Goal: Task Accomplishment & Management: Complete application form

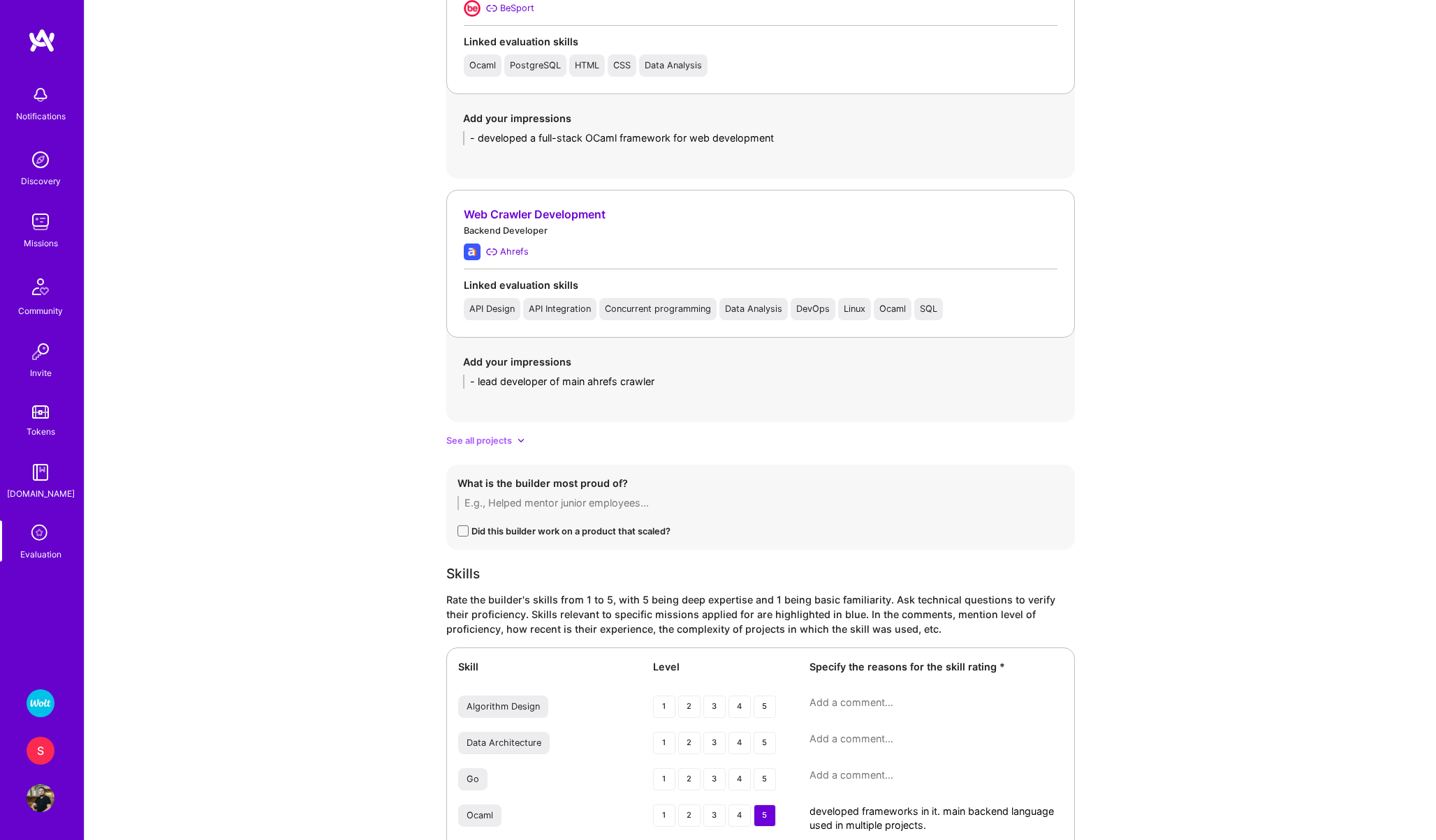
scroll to position [1188, 0]
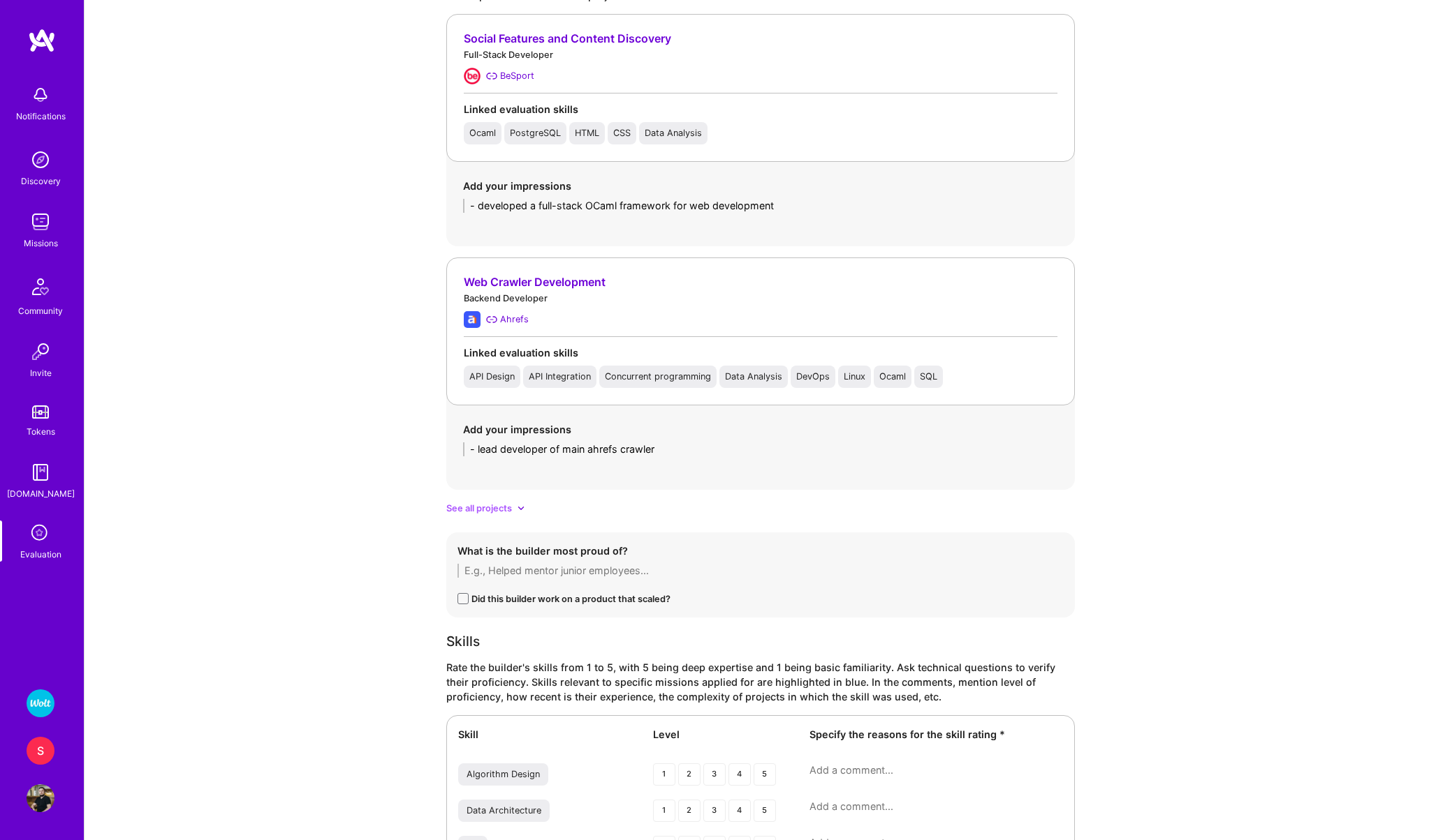
type textarea "developed frameworks in it. main backend language used in multiple projects."
click at [687, 452] on textarea "- lead developer of main ahrefs crawler" at bounding box center [761, 449] width 595 height 14
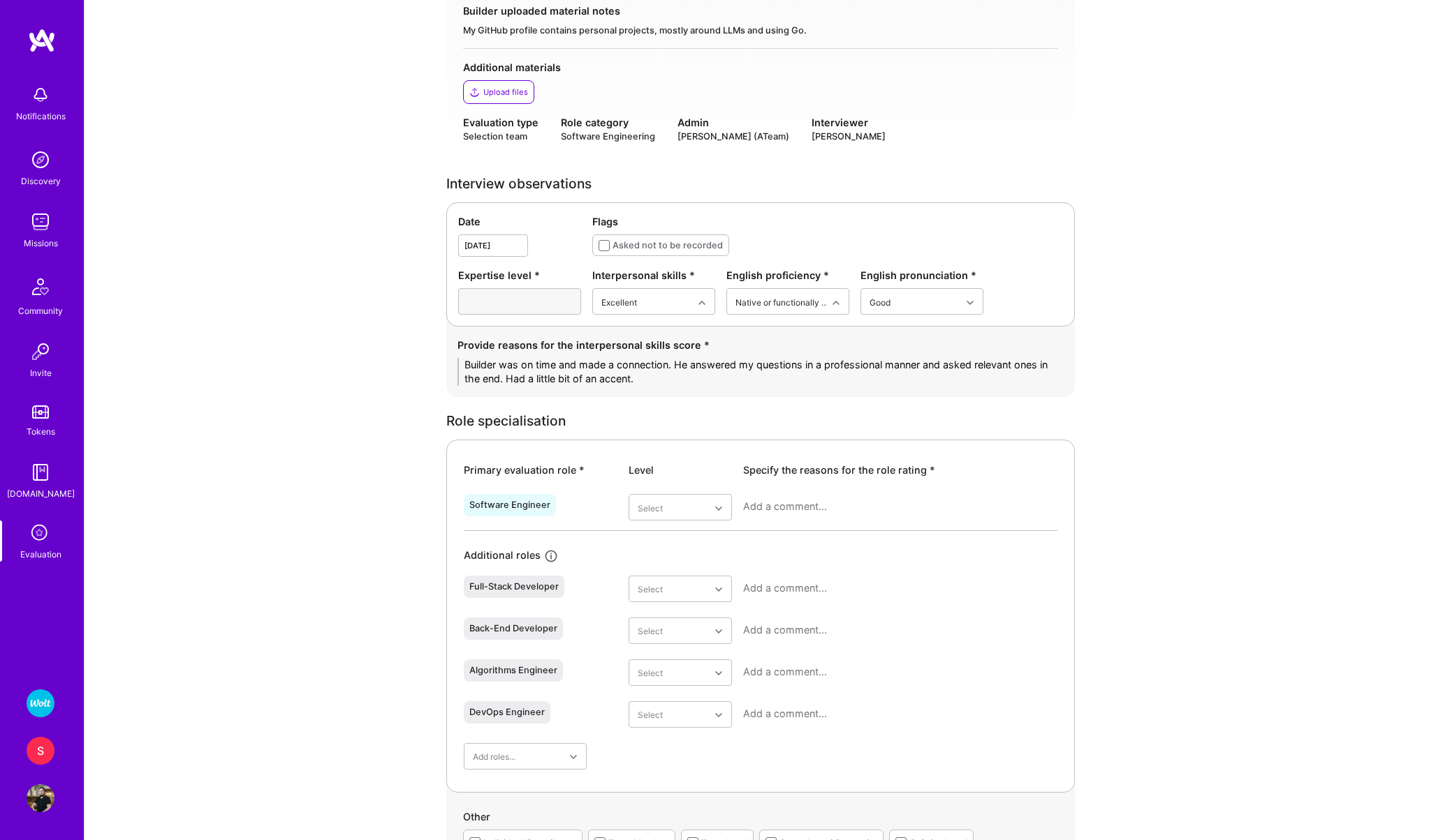
scroll to position [286, 0]
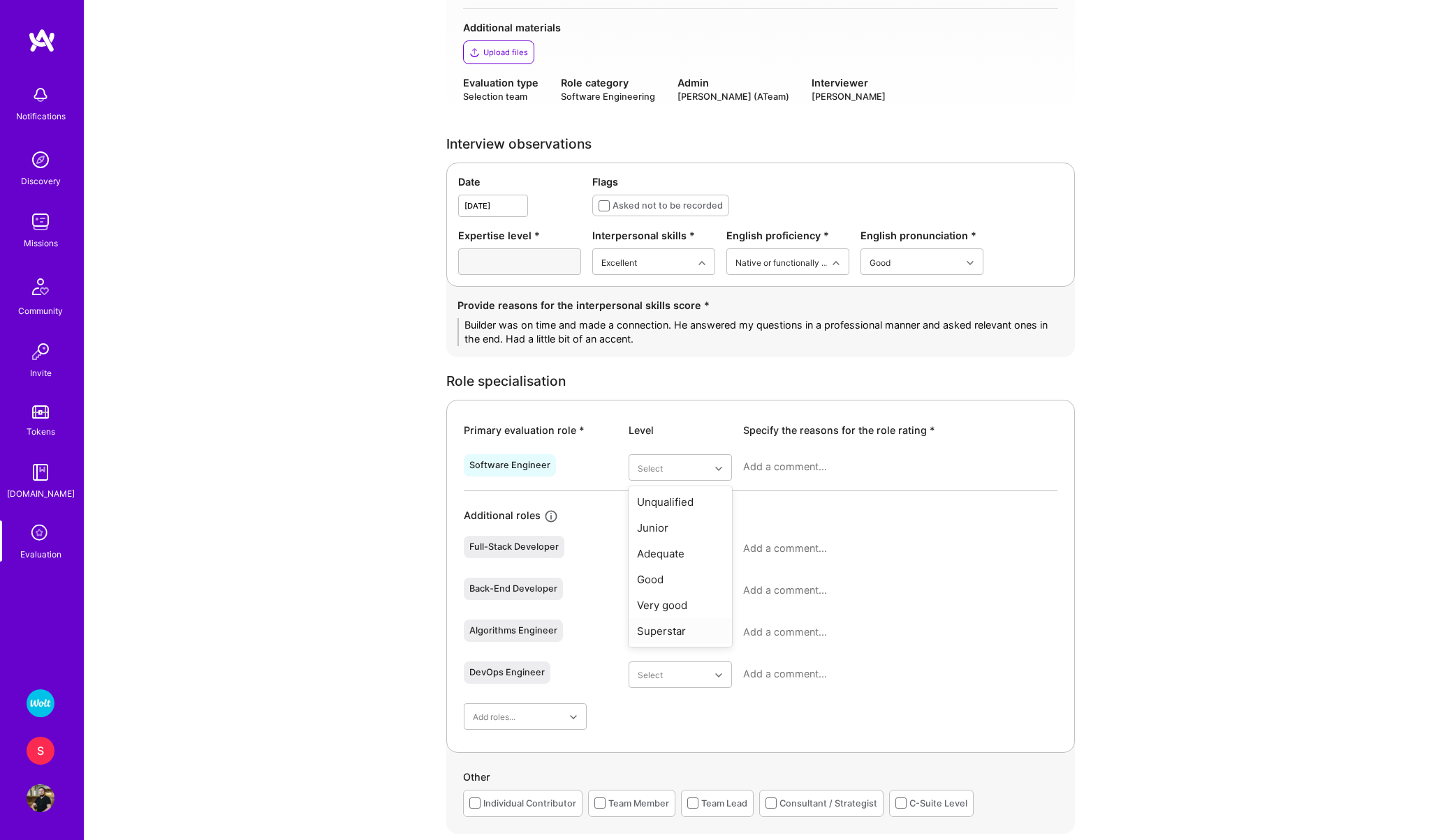
type textarea "- lead developer of main ahrefs crawler, handling petabytes of data everyday - …"
click at [688, 635] on div "Superstar" at bounding box center [680, 631] width 104 height 25
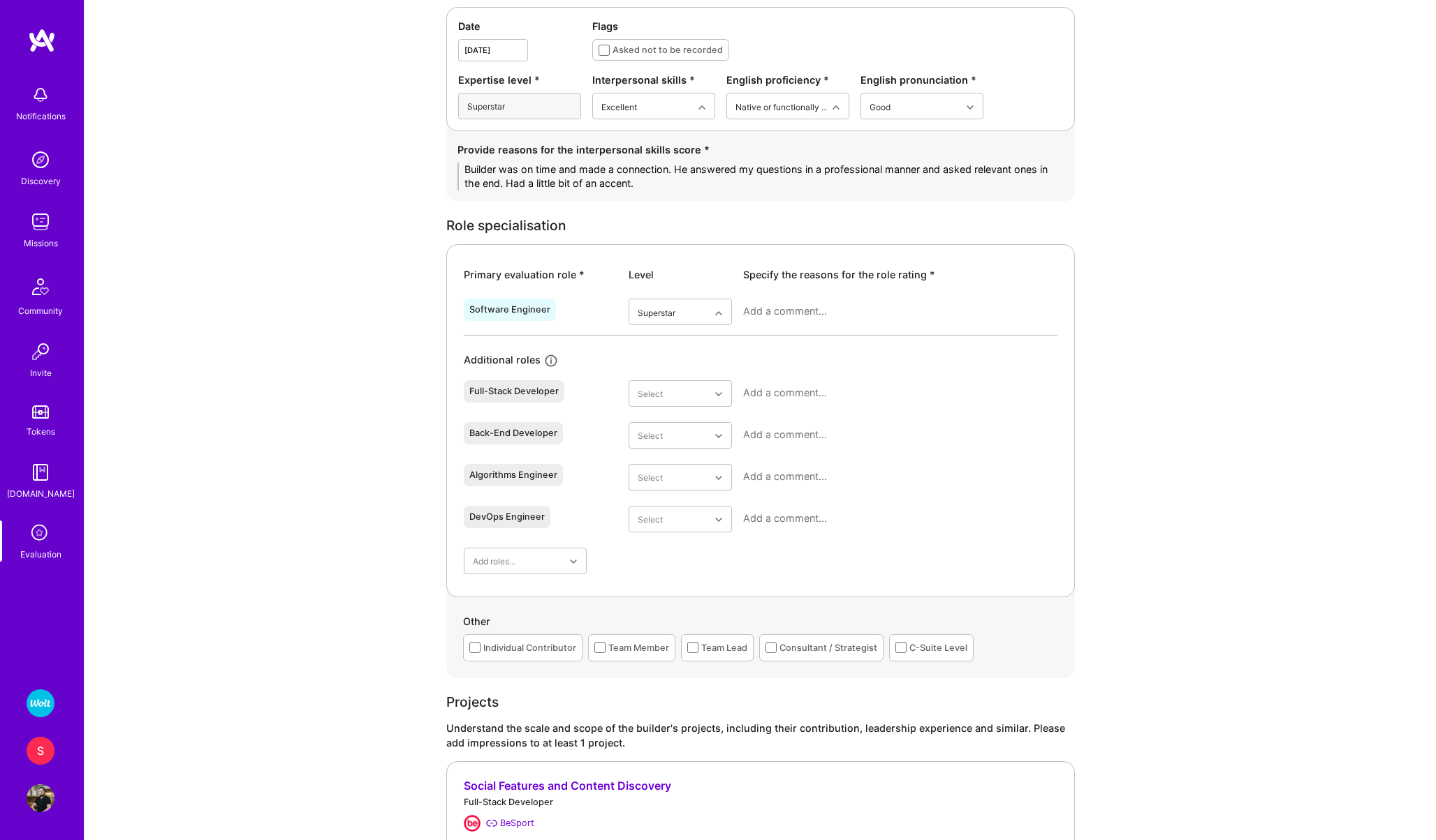
scroll to position [491, 0]
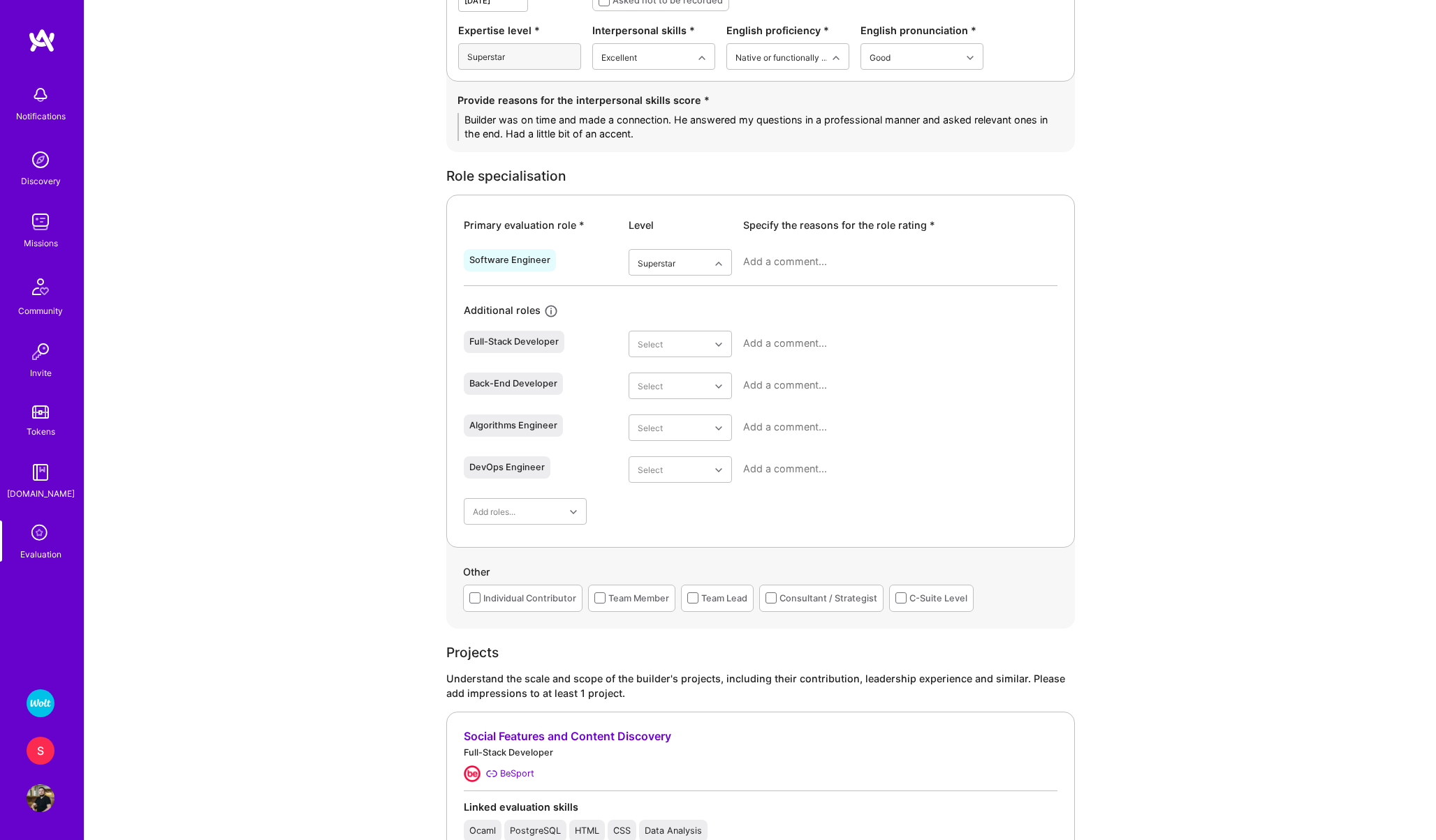
click at [766, 268] on textarea at bounding box center [900, 261] width 314 height 14
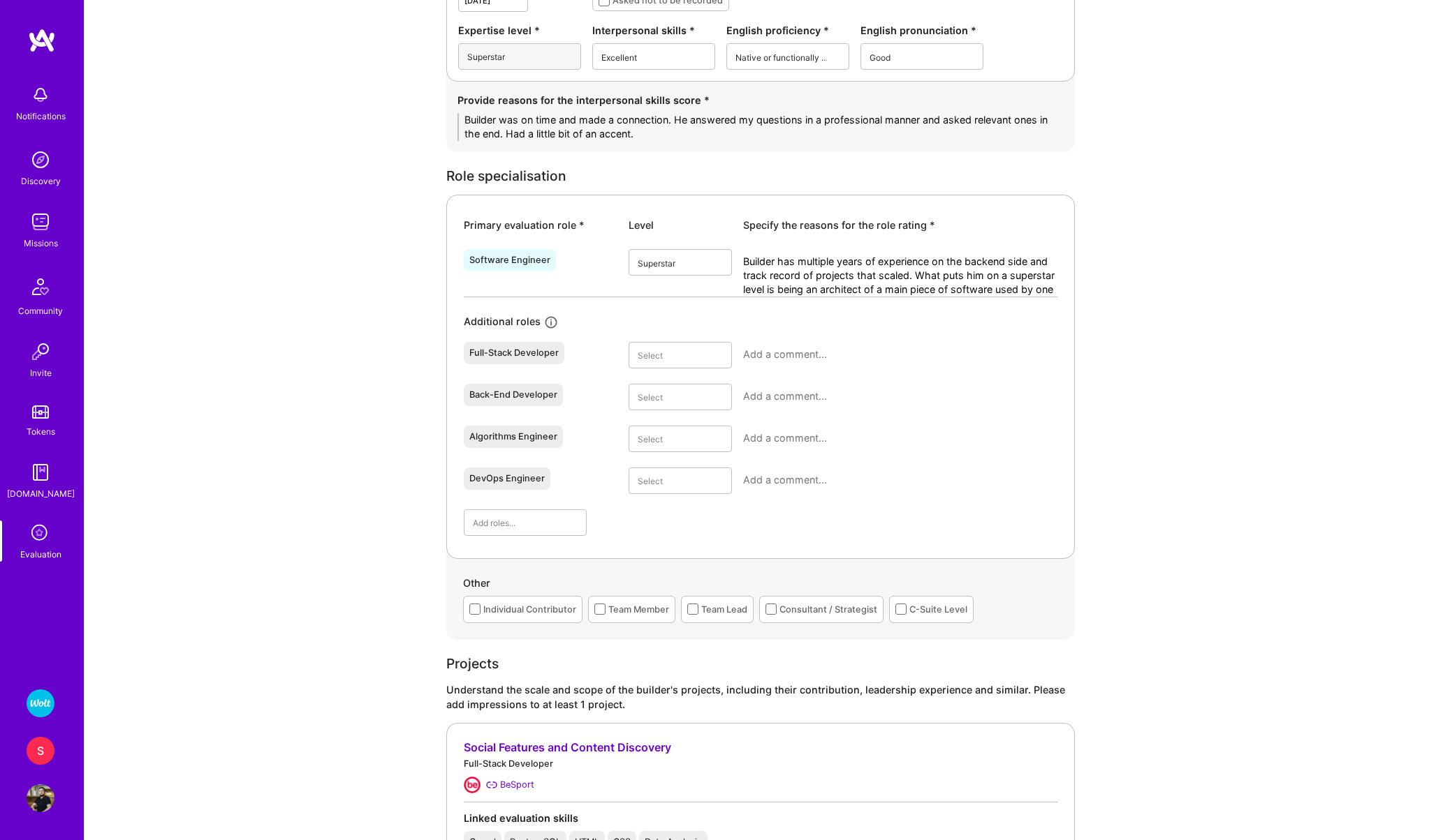
scroll to position [0, 0]
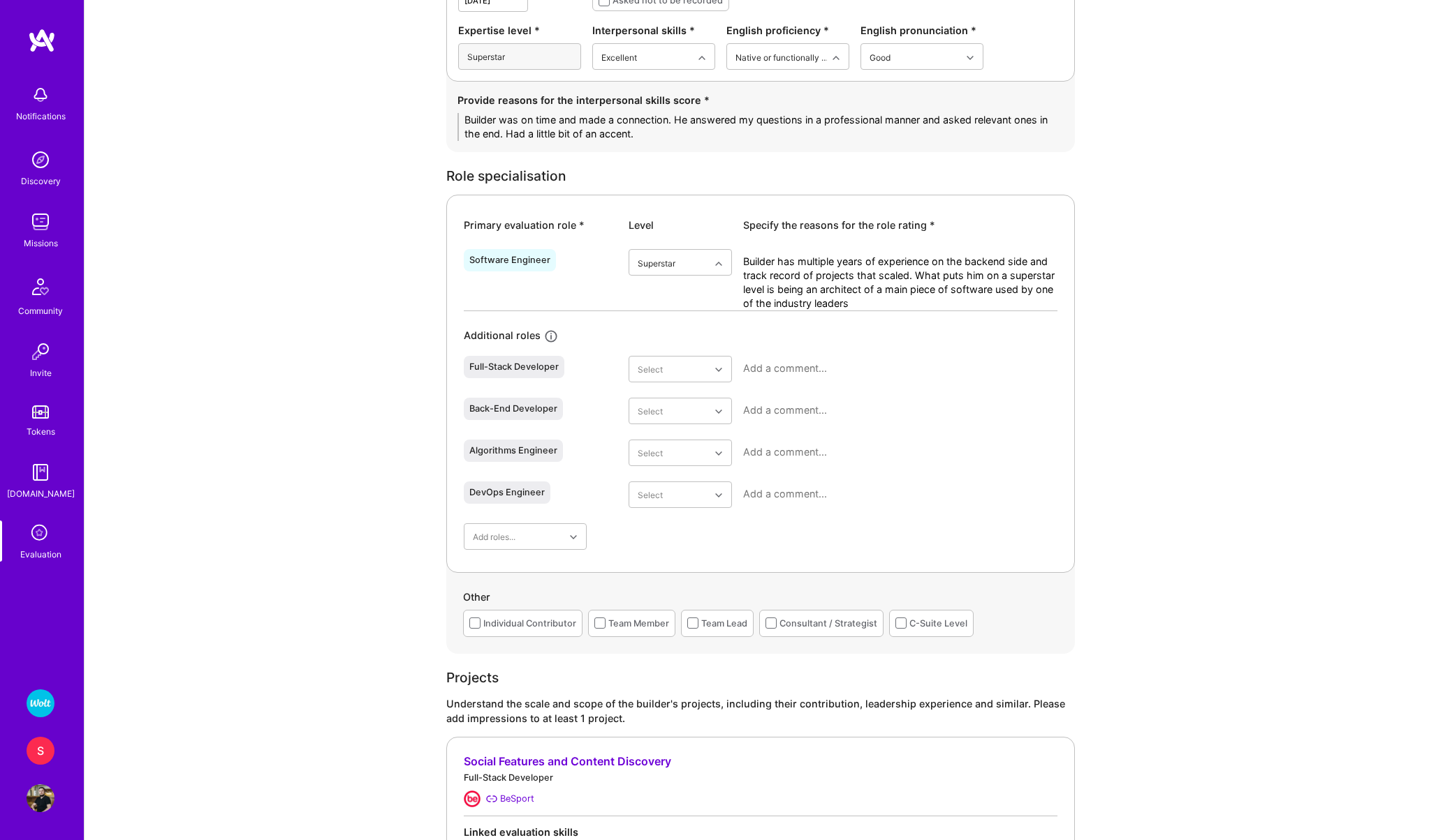
drag, startPoint x: 852, startPoint y: 306, endPoint x: 1038, endPoint y: 291, distance: 186.6
click at [1038, 291] on textarea "Builder has multiple years of experience on the backend side and track record o…" at bounding box center [900, 282] width 314 height 56
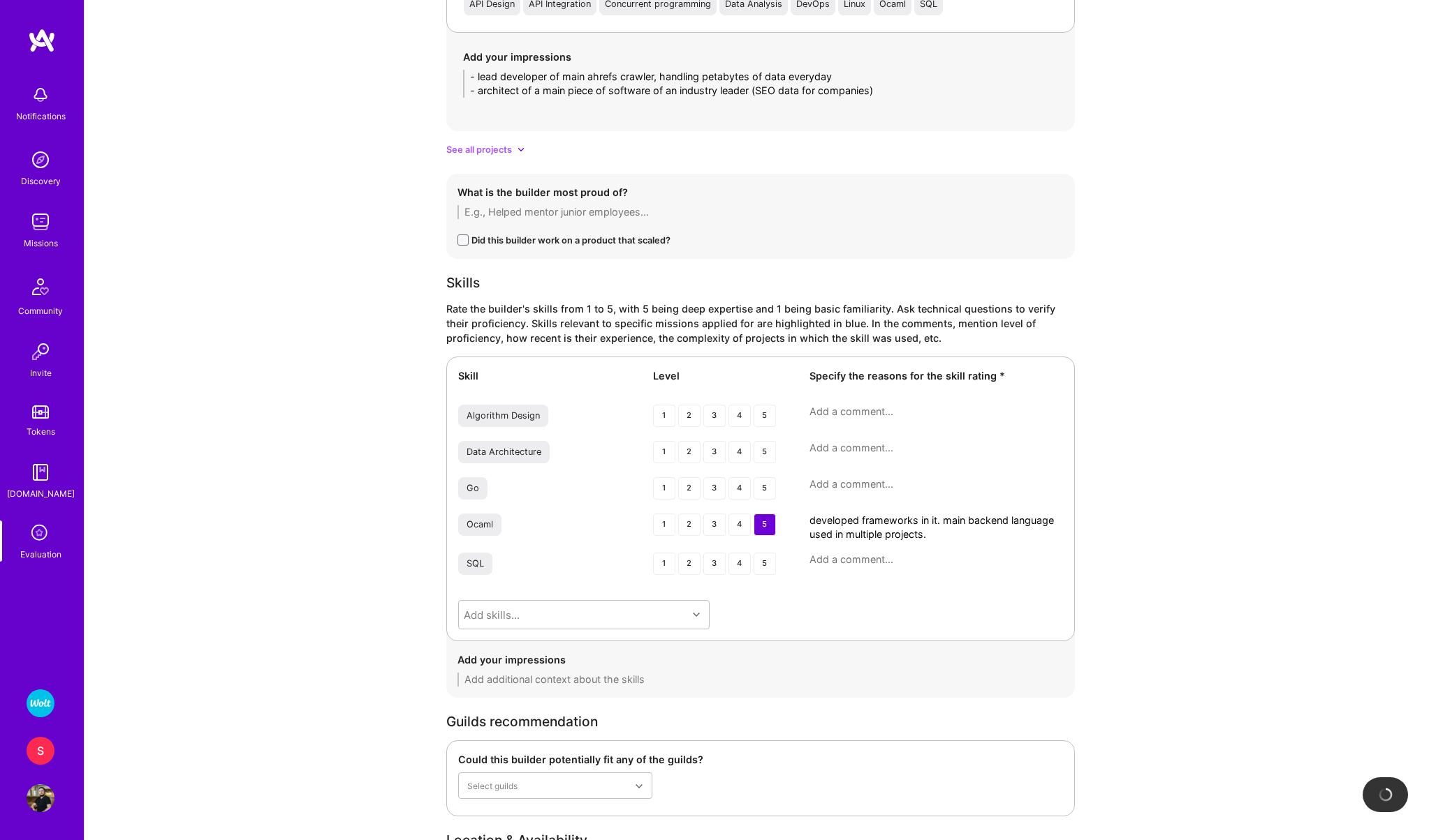
scroll to position [1587, 0]
type textarea "Builder has multiple years of experience on the backend side and track record o…"
click at [741, 486] on div "4" at bounding box center [739, 488] width 22 height 22
click at [858, 485] on textarea at bounding box center [936, 484] width 254 height 14
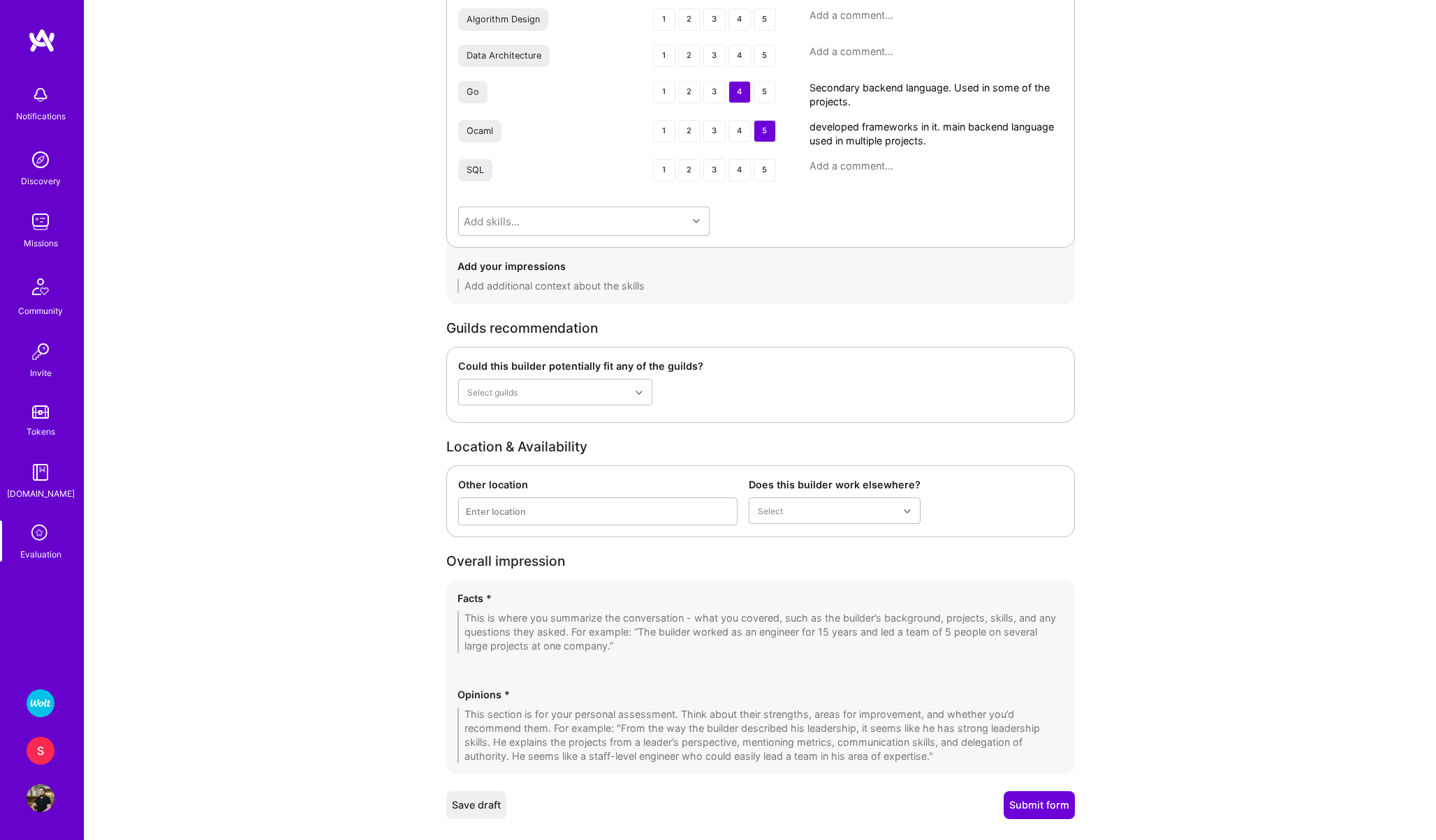
scroll to position [2012, 0]
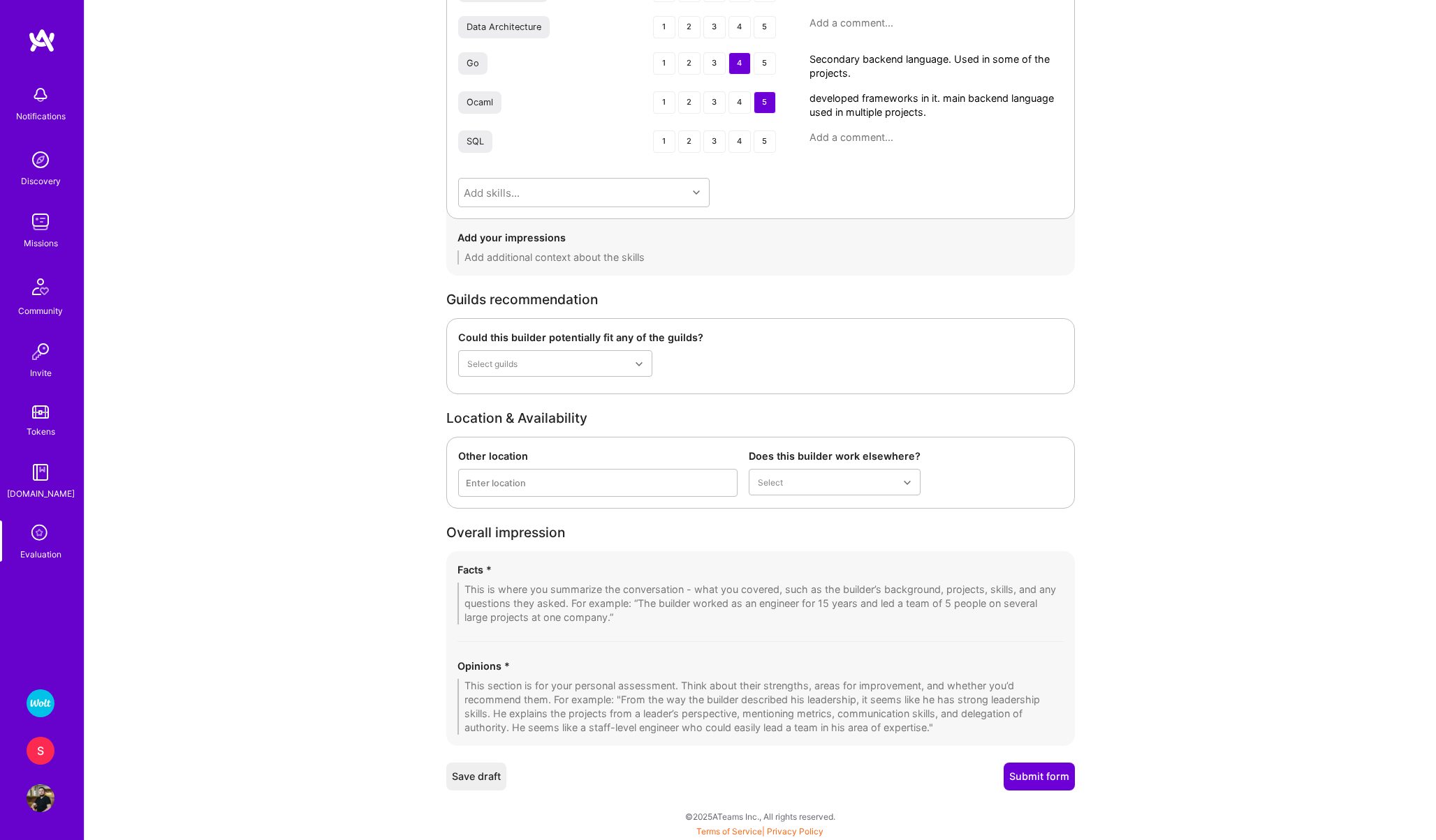
type textarea "Secondary backend language. Used in some of the projects."
click at [691, 612] on textarea at bounding box center [761, 604] width 606 height 42
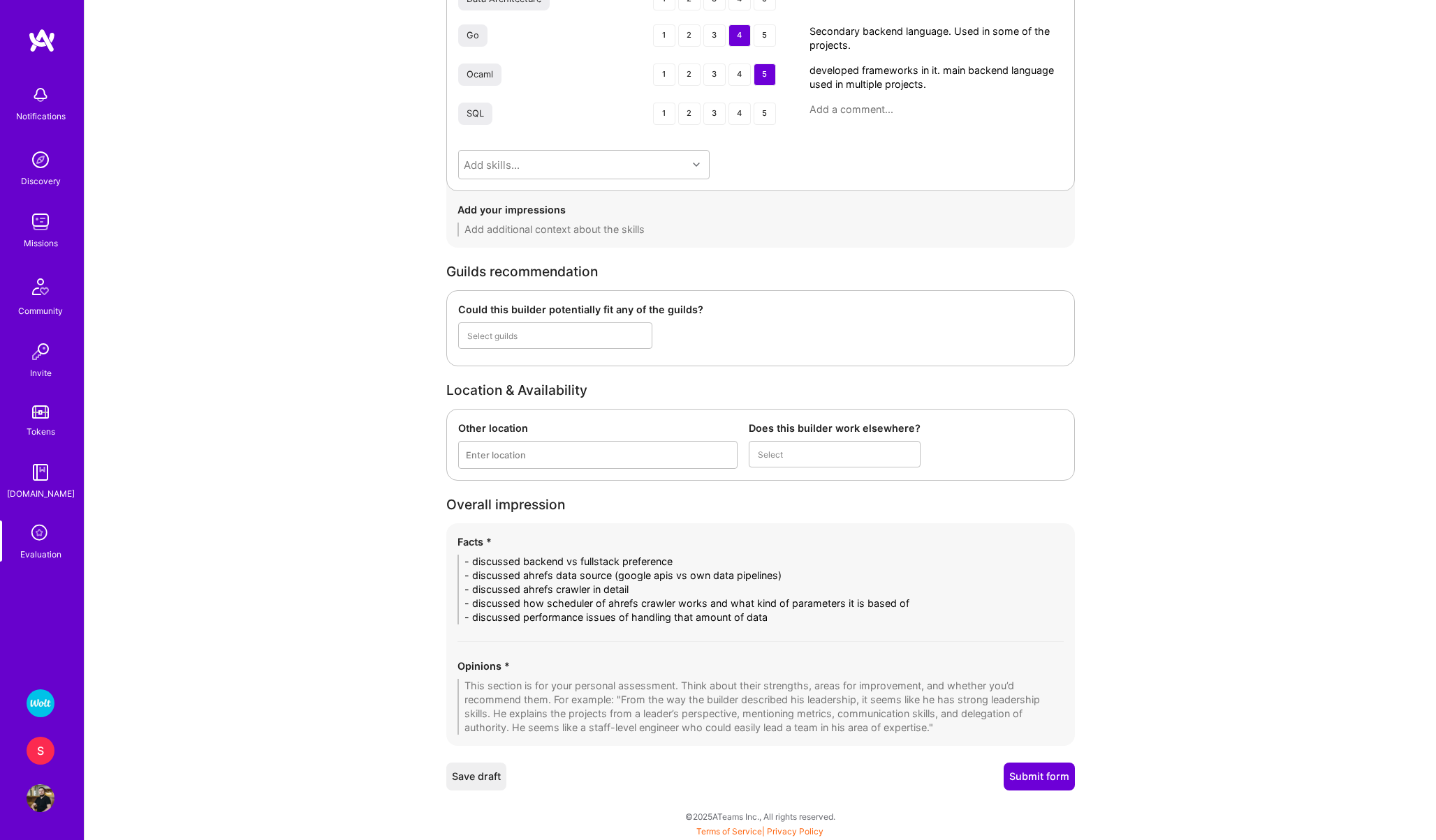
scroll to position [0, 0]
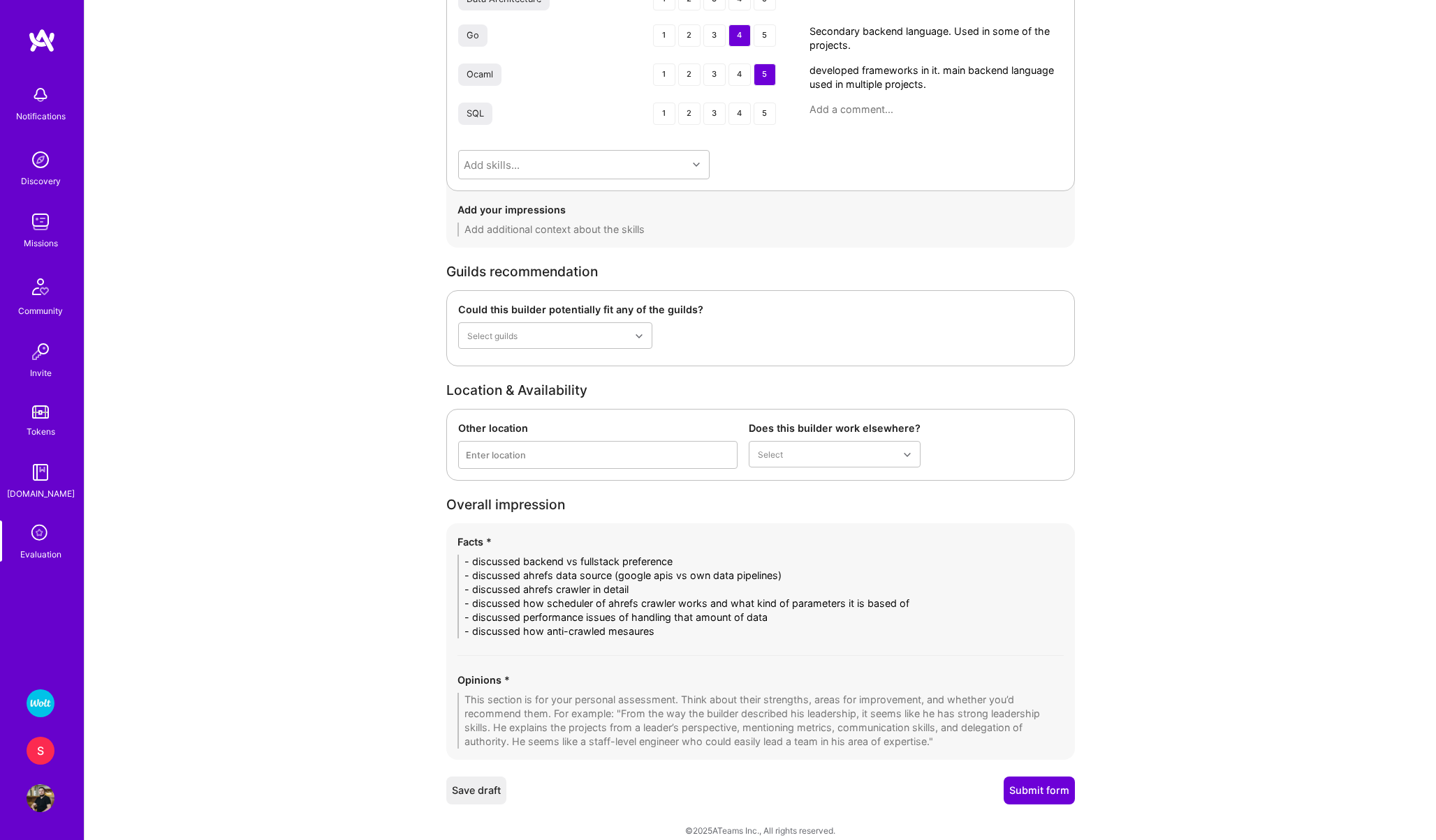
click at [605, 631] on textarea "- discussed backend vs fullstack preference - discussed ahrefs data source (goo…" at bounding box center [761, 597] width 606 height 84
click at [711, 629] on textarea "- discussed backend vs fullstack preference - discussed ahrefs data source (goo…" at bounding box center [761, 597] width 606 height 84
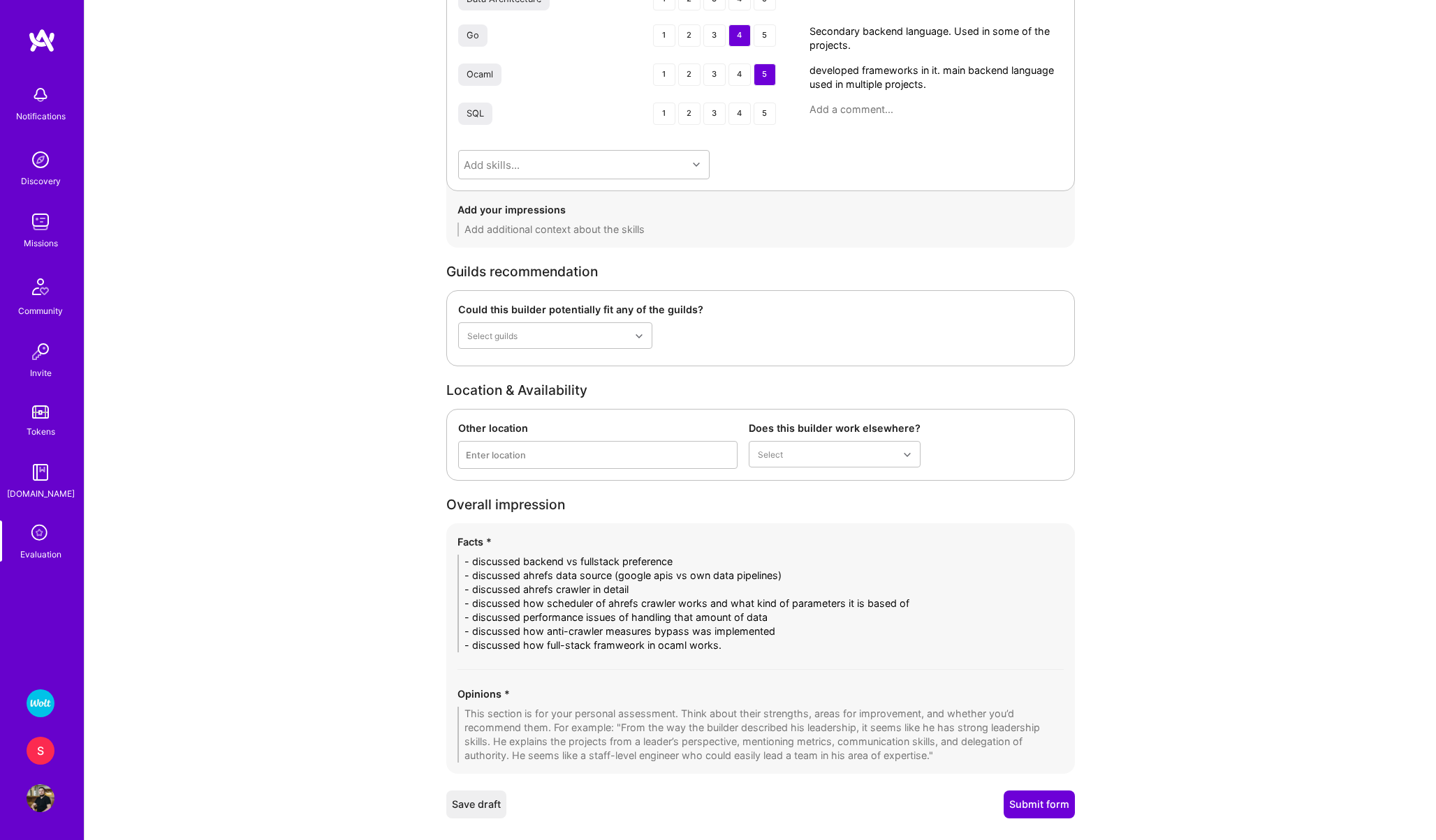
type textarea "- discussed backend vs fullstack preference - discussed ahrefs data source (goo…"
click at [647, 741] on textarea at bounding box center [761, 735] width 606 height 56
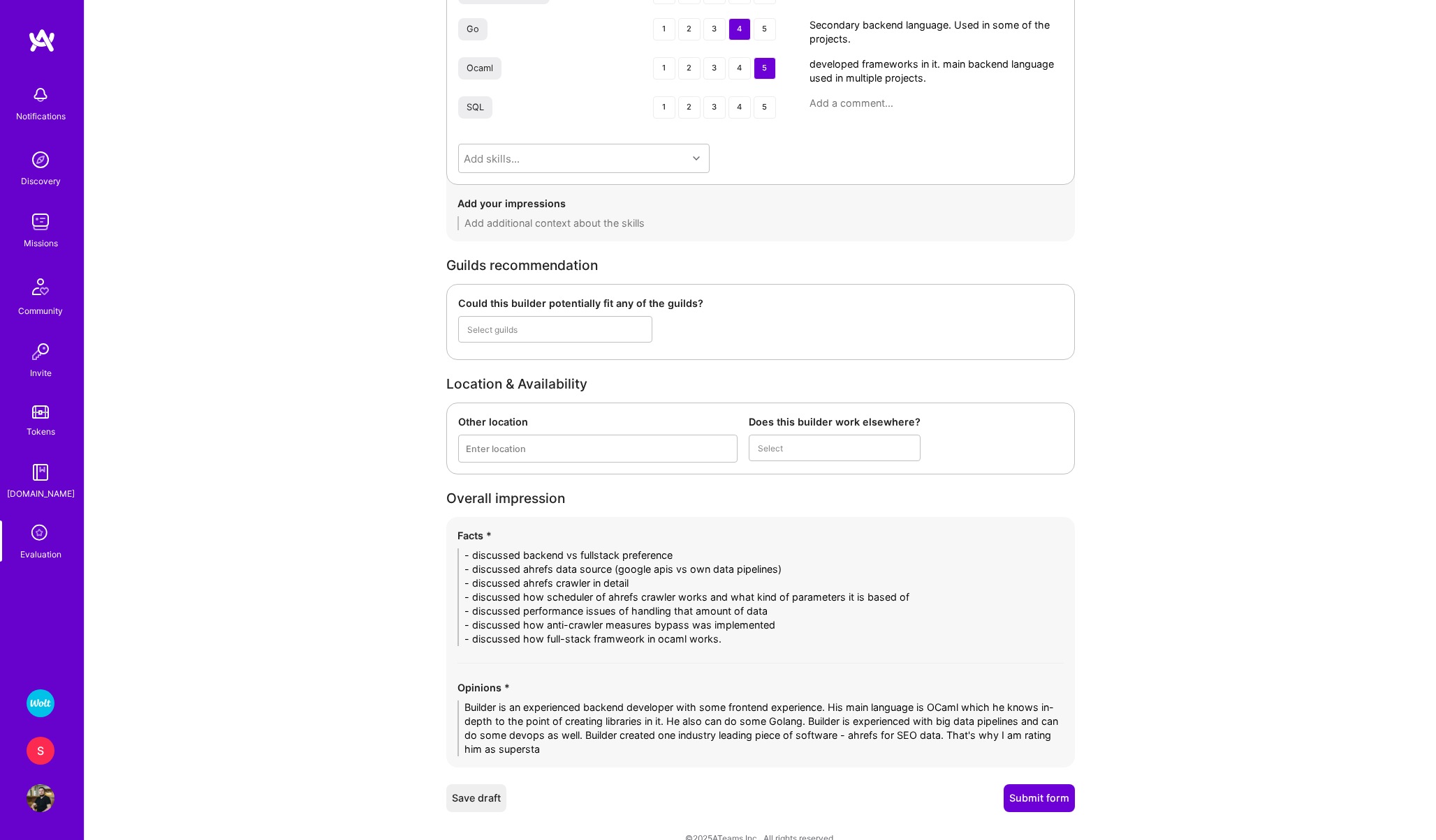
type textarea "Builder is an experienced backend developer with some frontend experience. His …"
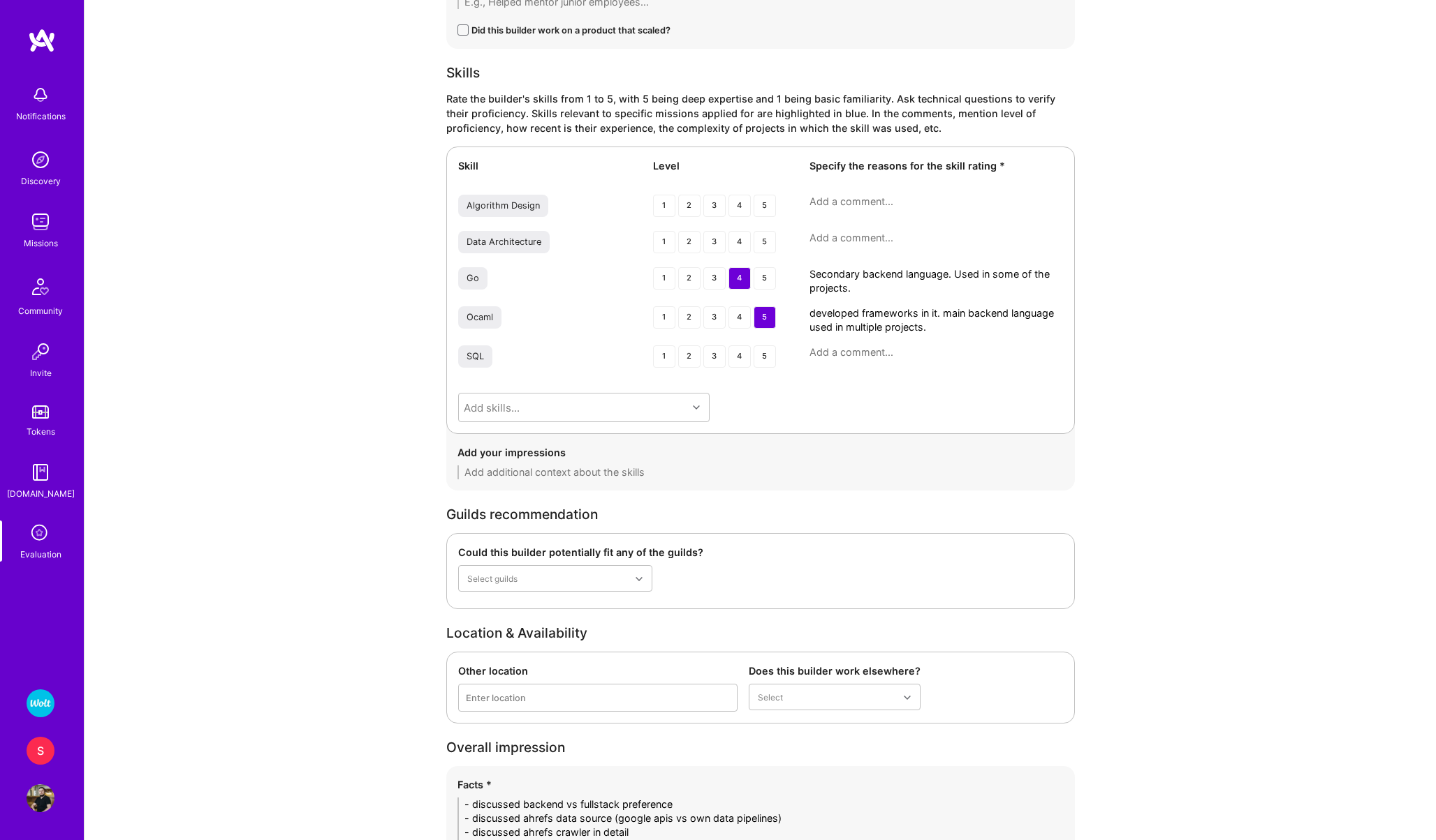
scroll to position [2082, 0]
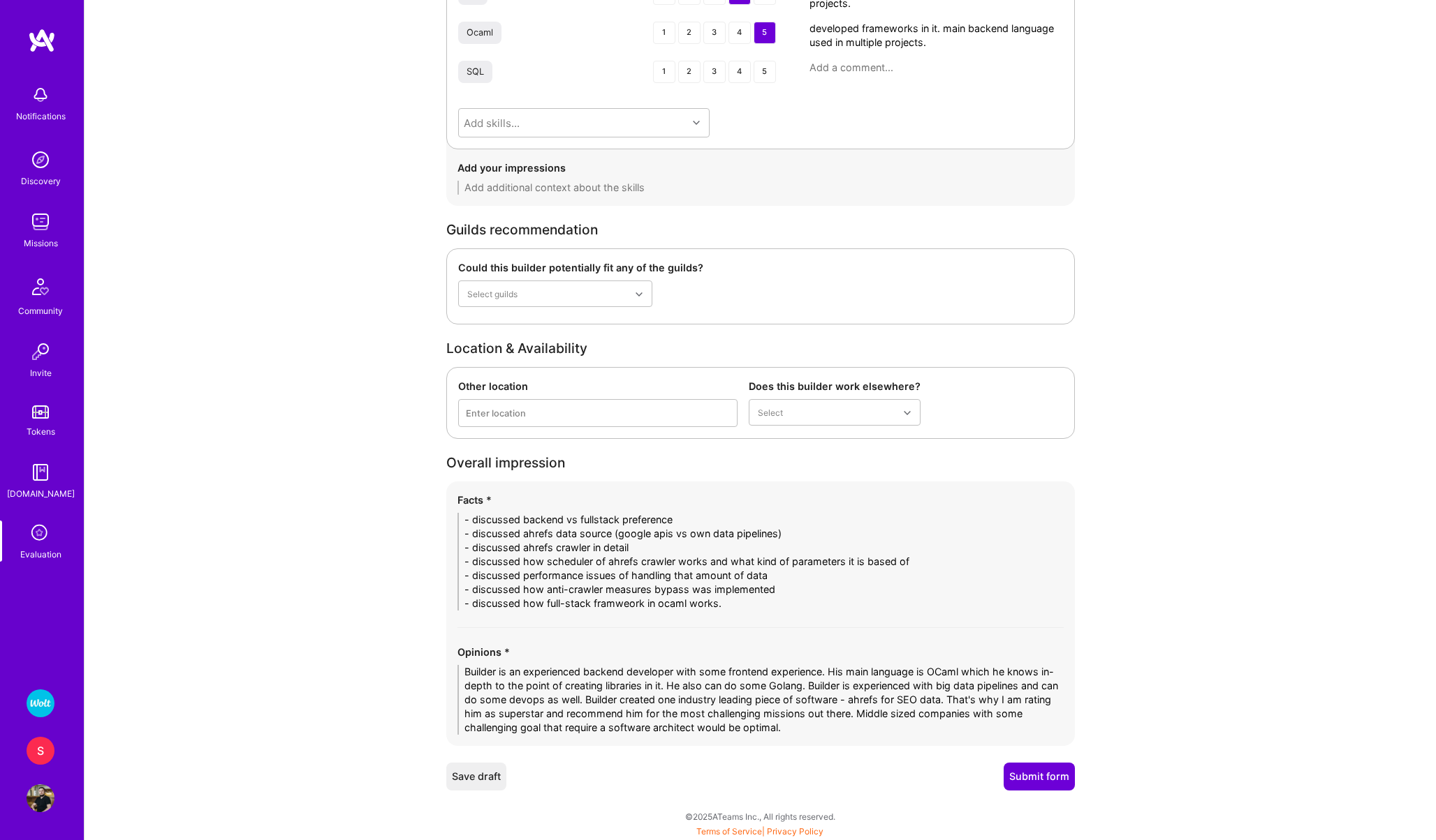
type textarea "Builder is an experienced backend developer with some frontend experience. His …"
click at [1038, 778] on button "Submit form" at bounding box center [1038, 777] width 71 height 28
